Goal: Information Seeking & Learning: Learn about a topic

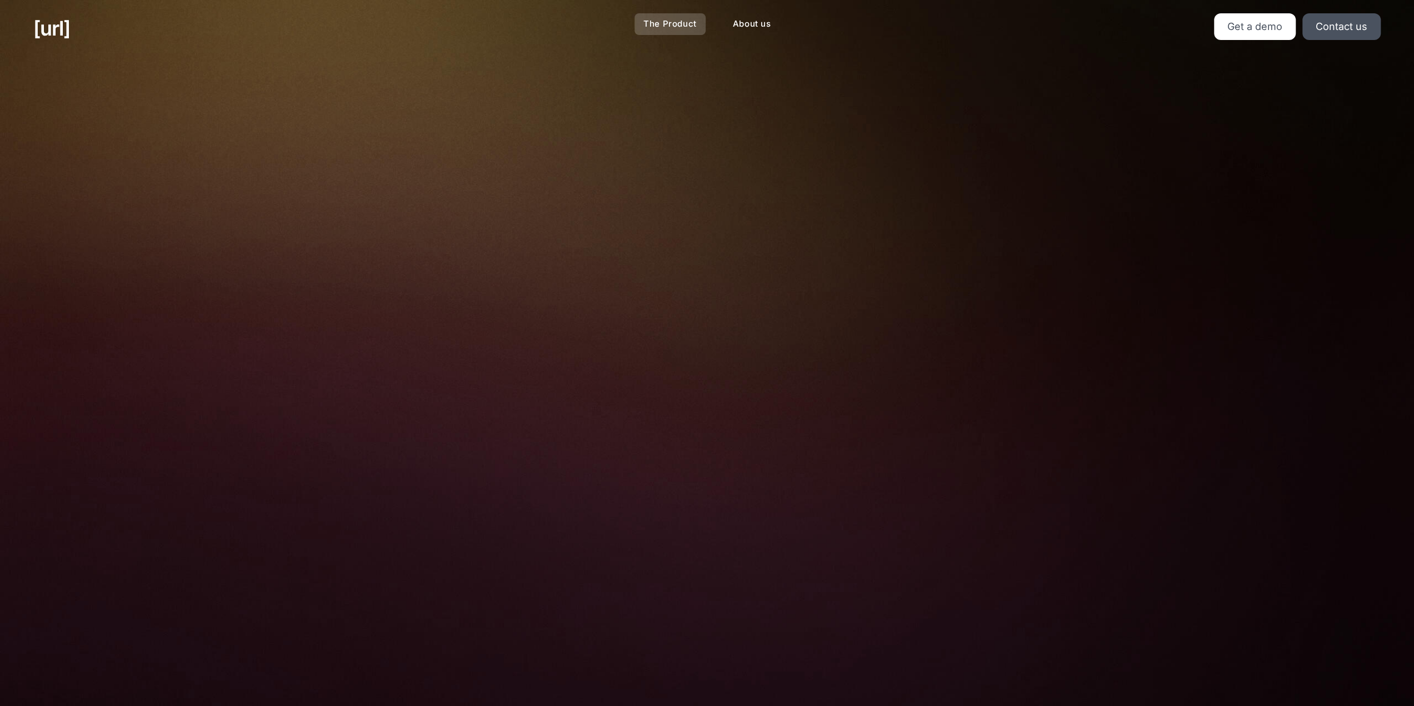
click at [665, 25] on link "The Product" at bounding box center [670, 24] width 71 height 22
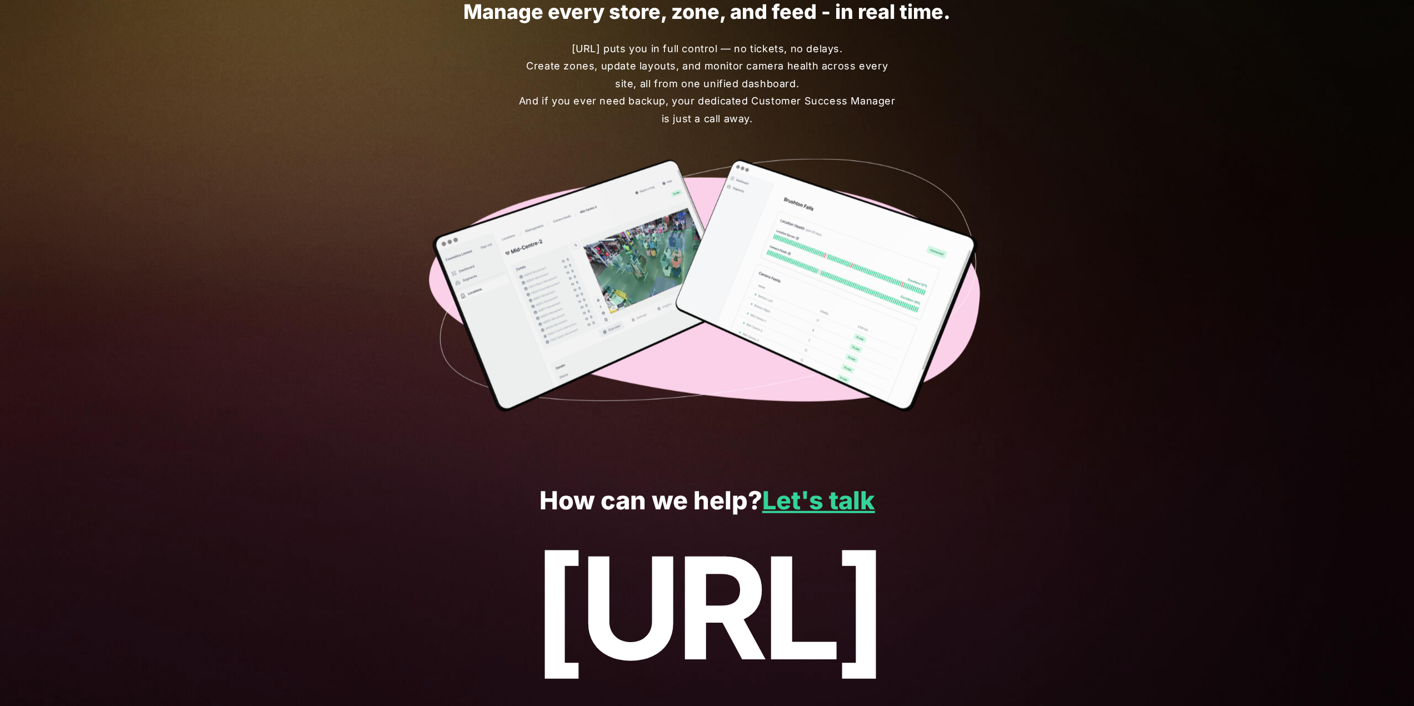
scroll to position [2647, 0]
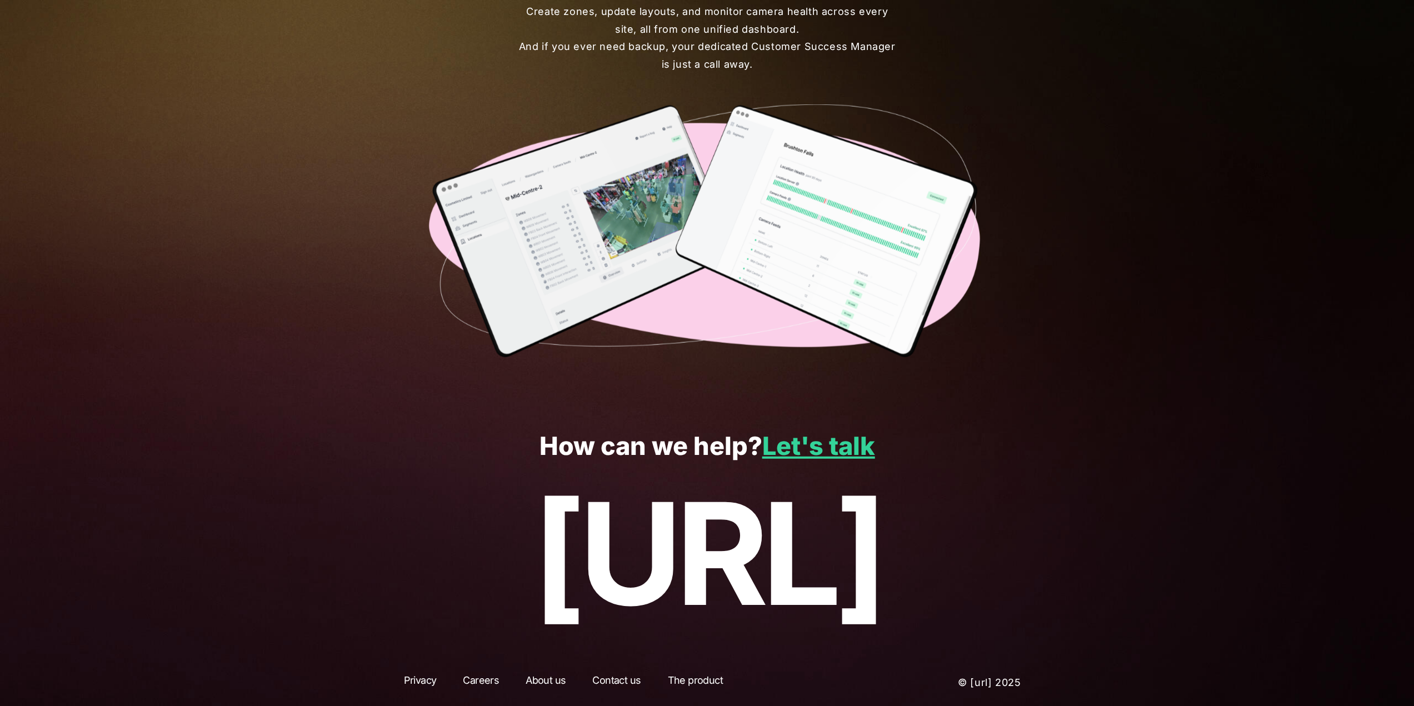
click at [554, 665] on div "Privacy Careers About us Contact us The product © [URL] 2025" at bounding box center [708, 683] width 694 height 47
click at [555, 680] on link "About us" at bounding box center [546, 683] width 60 height 20
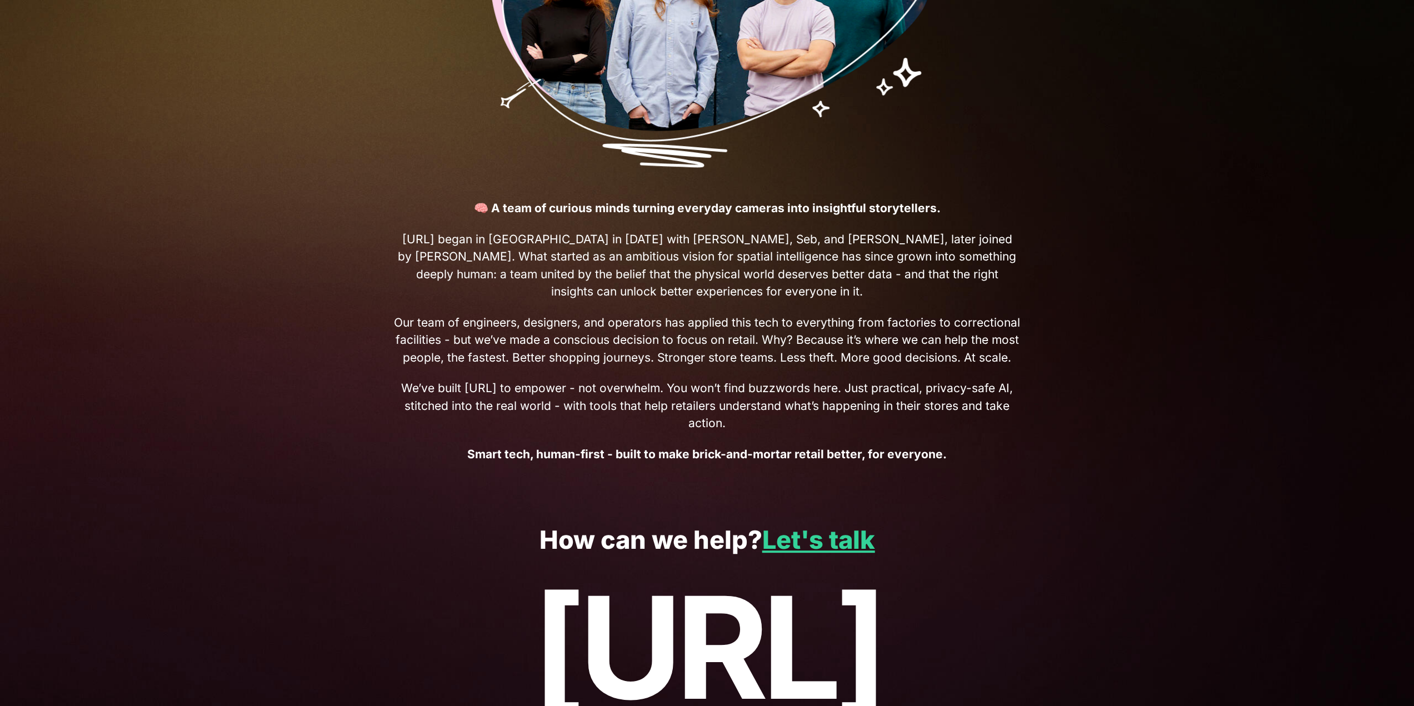
scroll to position [278, 0]
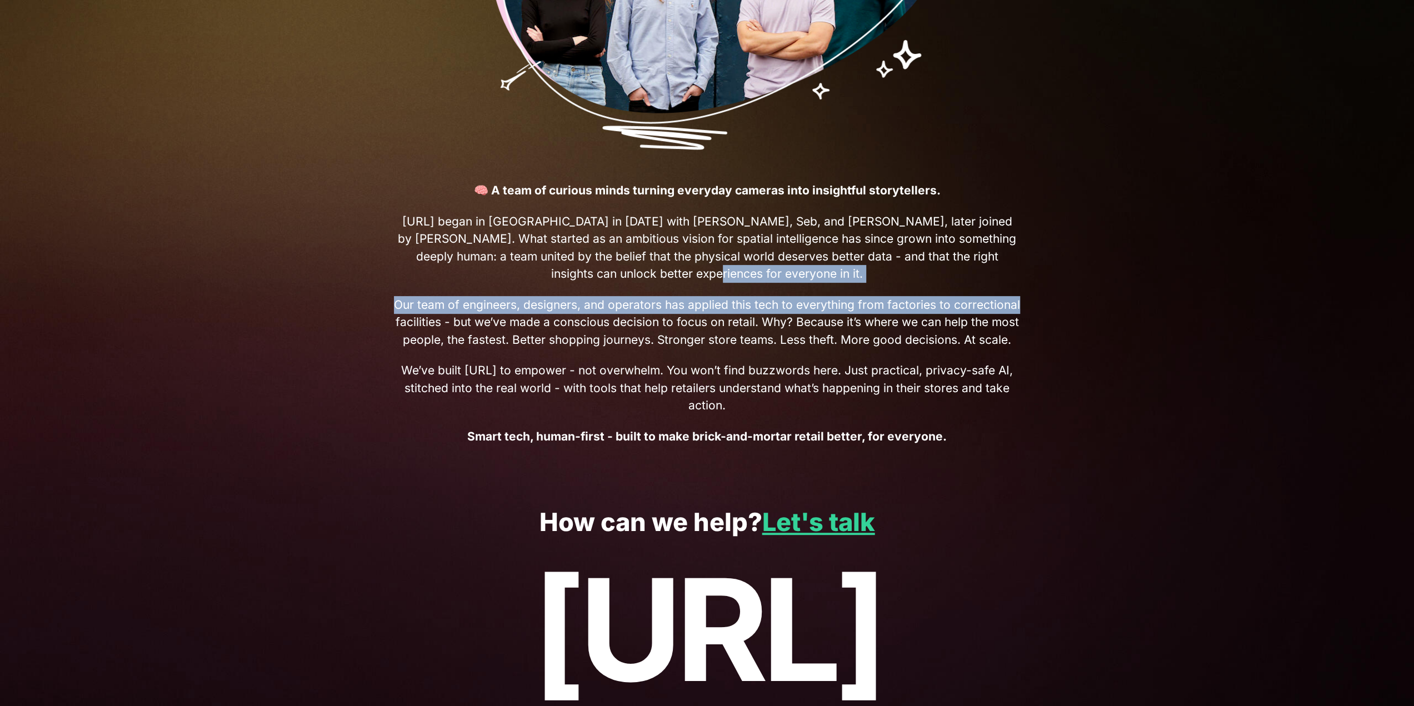
drag, startPoint x: 891, startPoint y: 274, endPoint x: 1022, endPoint y: 284, distance: 130.4
click at [1022, 284] on div "👋 Hi, we’re [URL] 🧠 A team of curious minds turning everyday cameras into insig…" at bounding box center [708, 130] width 694 height 703
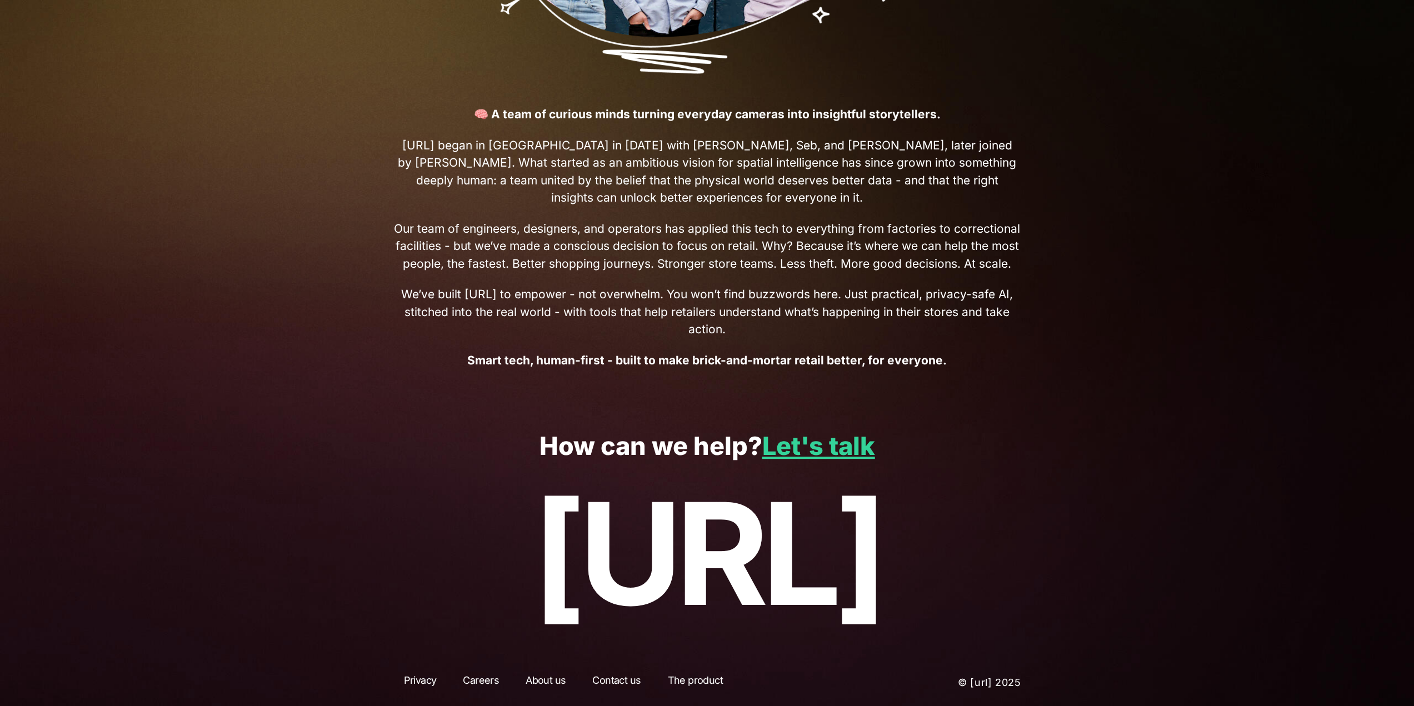
scroll to position [355, 0]
click at [496, 681] on link "Careers" at bounding box center [481, 683] width 56 height 20
